Goal: Task Accomplishment & Management: Use online tool/utility

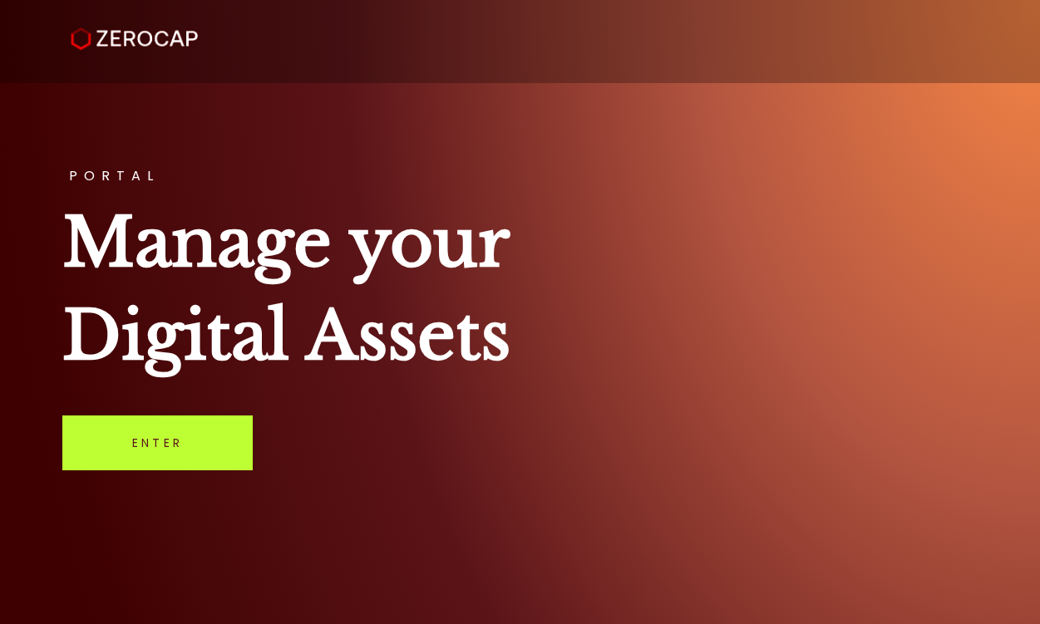
click at [214, 436] on link "Enter" at bounding box center [157, 443] width 190 height 55
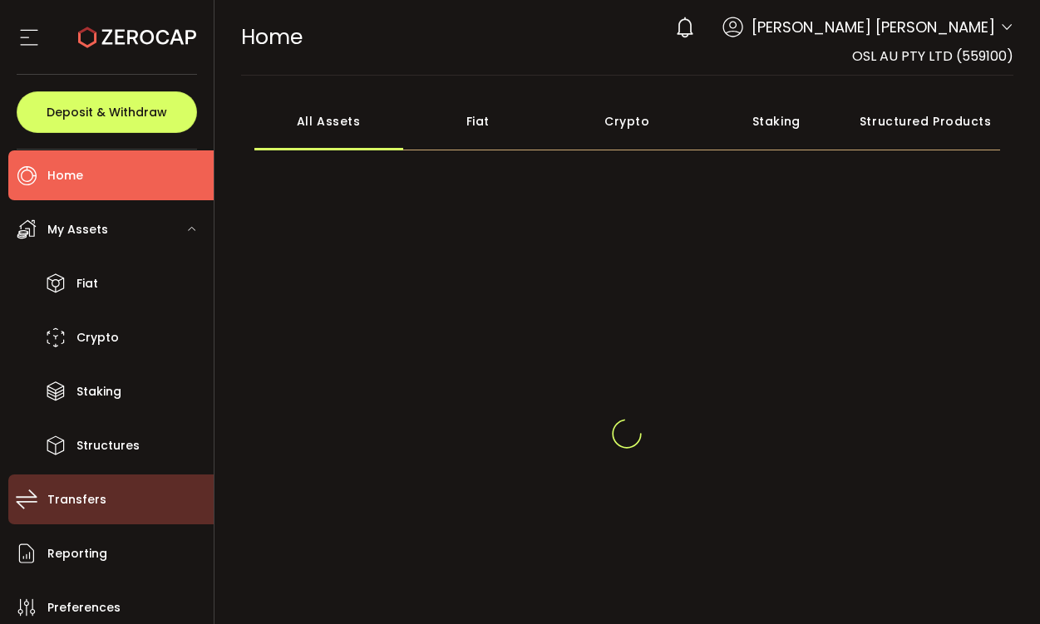
scroll to position [18, 0]
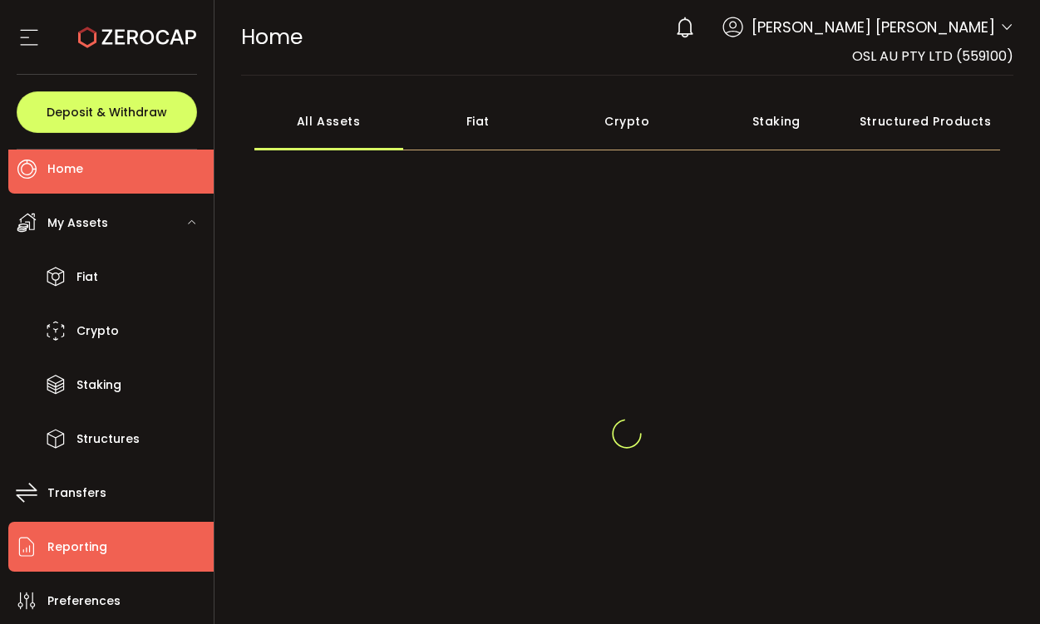
click at [104, 529] on li "Reporting" at bounding box center [110, 547] width 205 height 50
